Goal: Task Accomplishment & Management: Manage account settings

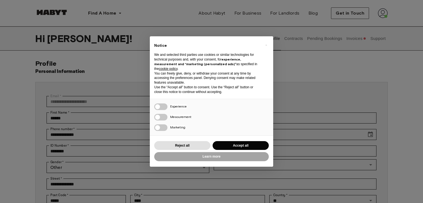
click at [359, 39] on div "× Notice We and selected third parties use cookies or similar technologies for …" at bounding box center [211, 101] width 423 height 203
click at [253, 147] on button "Accept all" at bounding box center [240, 145] width 56 height 9
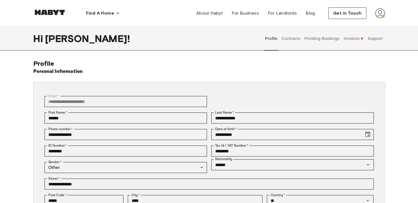
click at [357, 38] on button "Invoices" at bounding box center [353, 38] width 21 height 24
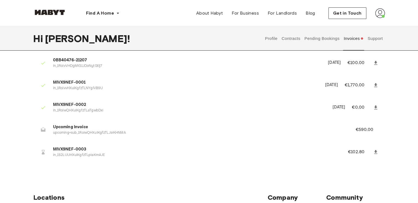
scroll to position [21, 0]
click at [376, 151] on icon at bounding box center [375, 151] width 3 height 4
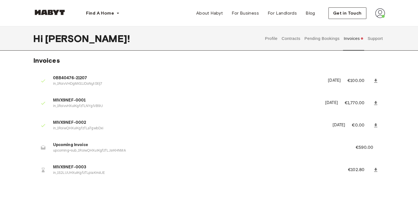
scroll to position [0, 0]
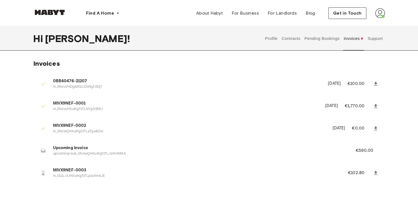
click at [313, 36] on button "Pending Bookings" at bounding box center [322, 38] width 37 height 24
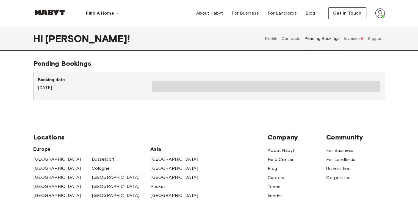
click at [294, 40] on button "Contracts" at bounding box center [291, 38] width 20 height 24
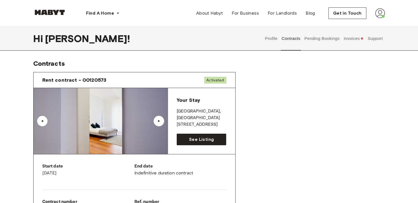
click at [274, 40] on button "Profile" at bounding box center [272, 38] width 14 height 24
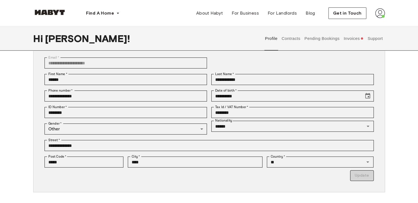
scroll to position [41, 0]
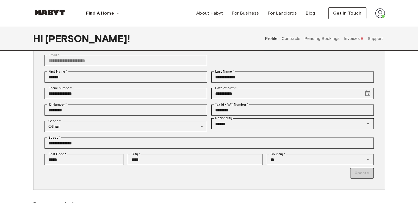
click at [356, 39] on button "Invoices" at bounding box center [353, 38] width 21 height 24
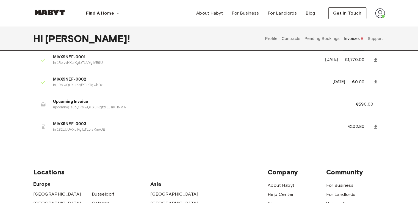
scroll to position [20, 0]
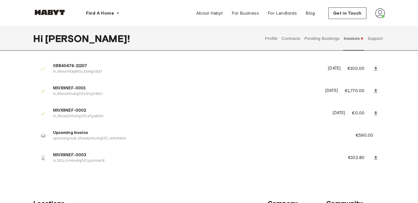
scroll to position [15, 0]
